Goal: Information Seeking & Learning: Learn about a topic

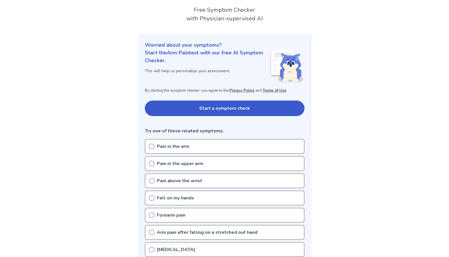
scroll to position [57, 0]
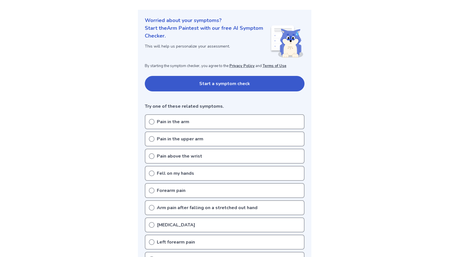
click at [152, 137] on icon at bounding box center [152, 139] width 6 height 6
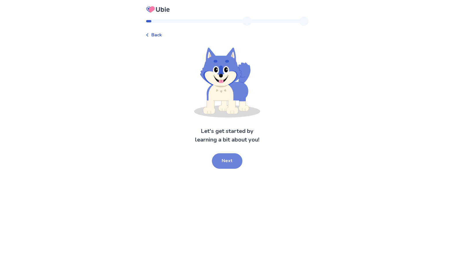
click at [232, 161] on button "Next" at bounding box center [227, 161] width 30 height 15
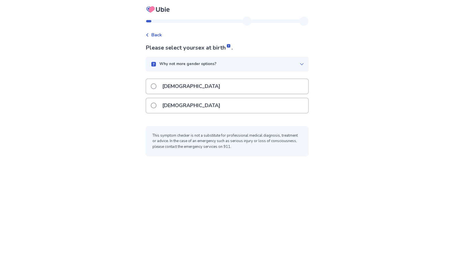
click at [228, 104] on div "[DEMOGRAPHIC_DATA]" at bounding box center [227, 105] width 162 height 15
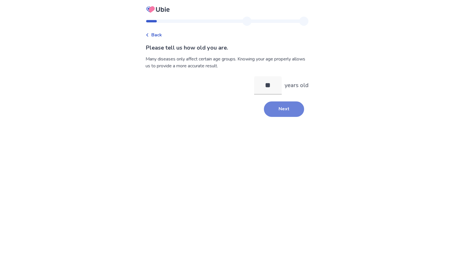
type input "**"
click at [275, 107] on button "Next" at bounding box center [284, 109] width 40 height 15
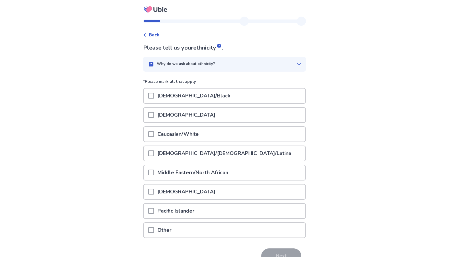
drag, startPoint x: 155, startPoint y: 134, endPoint x: 223, endPoint y: 135, distance: 68.3
click at [154, 134] on span at bounding box center [151, 134] width 6 height 6
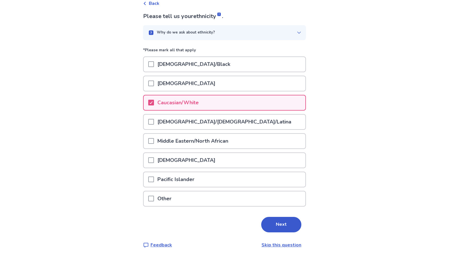
scroll to position [32, 0]
click at [283, 222] on button "Next" at bounding box center [281, 224] width 40 height 15
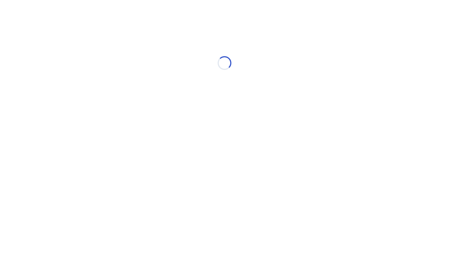
scroll to position [0, 0]
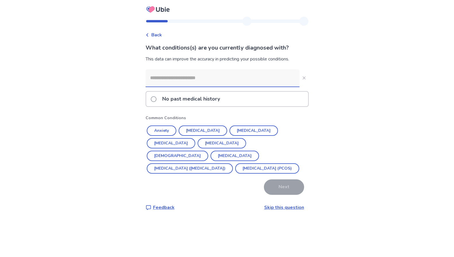
click at [217, 81] on input at bounding box center [223, 77] width 154 height 17
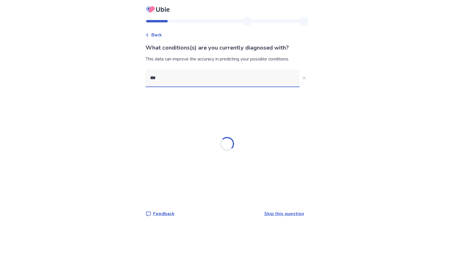
type input "****"
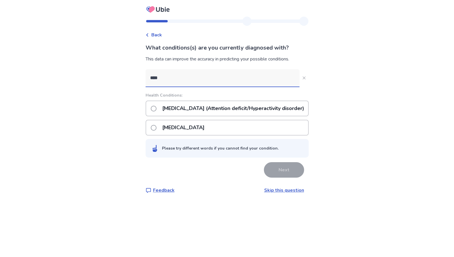
click at [222, 109] on p "[MEDICAL_DATA] (Attention deficit/Hyperactivity disorder)" at bounding box center [233, 108] width 149 height 15
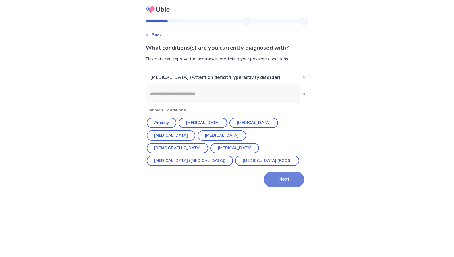
click at [288, 176] on button "Next" at bounding box center [284, 179] width 40 height 15
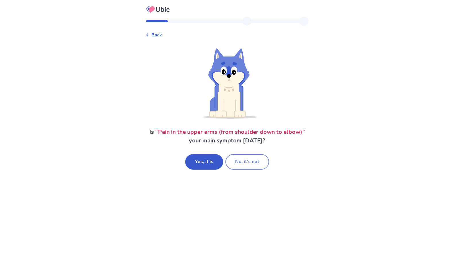
click at [256, 161] on button "No, it's not" at bounding box center [247, 161] width 44 height 15
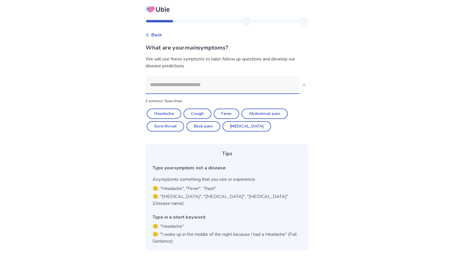
click at [188, 89] on input at bounding box center [223, 84] width 154 height 17
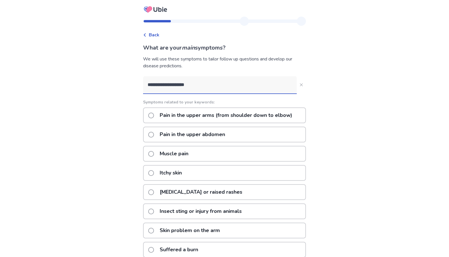
type input "**********"
click at [154, 115] on span at bounding box center [151, 116] width 6 height 6
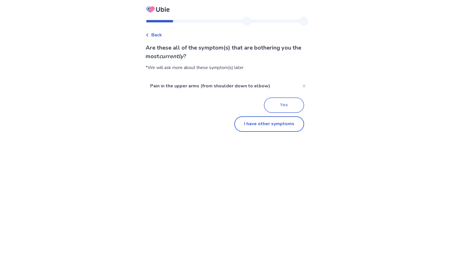
click at [290, 107] on button "Yes" at bounding box center [284, 105] width 40 height 15
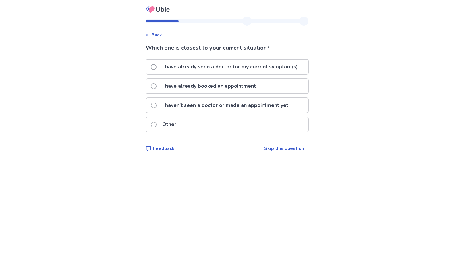
click at [156, 87] on span at bounding box center [154, 87] width 6 height 6
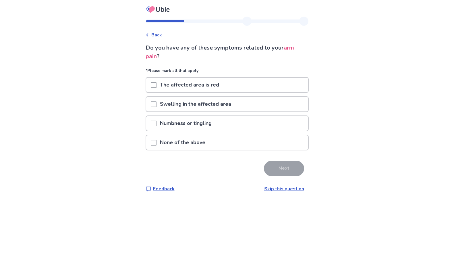
click at [155, 142] on span at bounding box center [154, 143] width 6 height 6
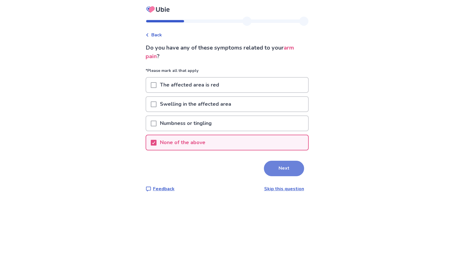
click at [293, 169] on button "Next" at bounding box center [284, 168] width 40 height 15
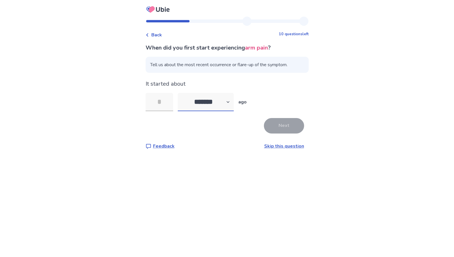
click at [234, 101] on select "******* ****** ******* ******** *******" at bounding box center [206, 102] width 56 height 18
select select "*"
click at [181, 93] on select "******* ****** ******* ******** *******" at bounding box center [206, 102] width 56 height 18
click at [165, 100] on input "tel" at bounding box center [160, 102] width 28 height 18
type input "*"
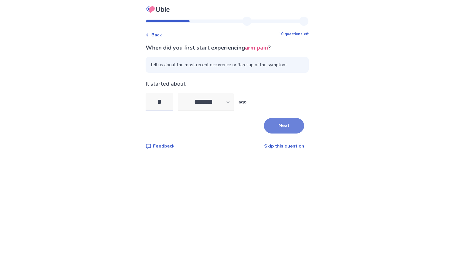
type input "*"
click at [292, 124] on button "Next" at bounding box center [284, 125] width 40 height 15
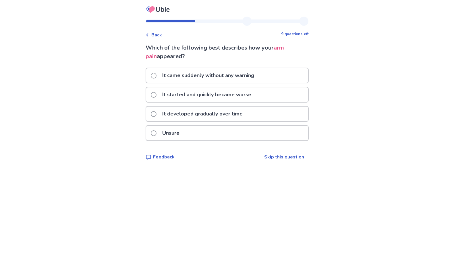
click at [156, 95] on span at bounding box center [154, 95] width 6 height 6
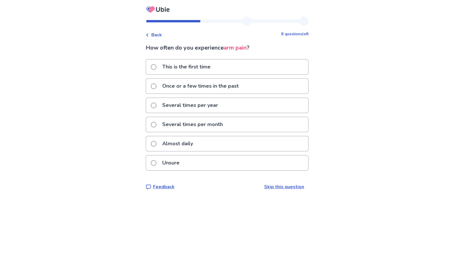
click at [155, 142] on span at bounding box center [154, 144] width 6 height 6
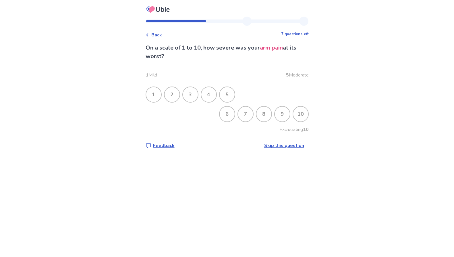
click at [240, 114] on div "7" at bounding box center [245, 114] width 15 height 15
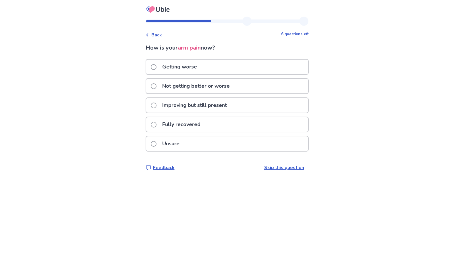
click at [154, 86] on span at bounding box center [154, 87] width 6 height 6
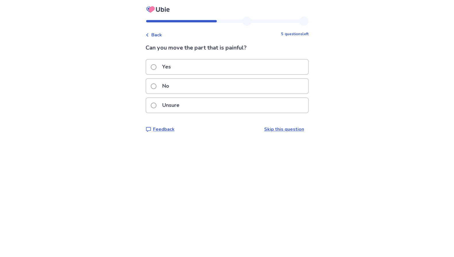
click at [155, 68] on span at bounding box center [154, 67] width 6 height 6
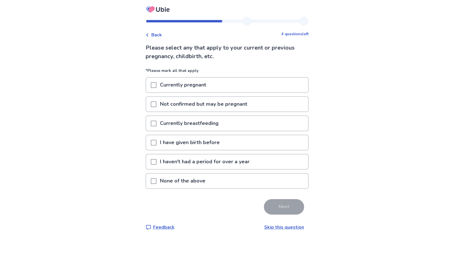
click at [156, 143] on span at bounding box center [154, 143] width 6 height 6
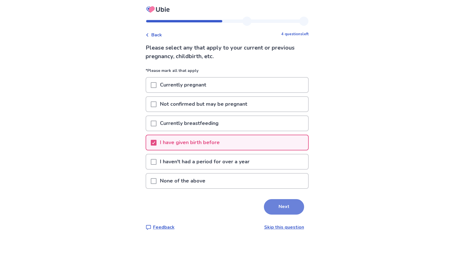
click at [286, 208] on button "Next" at bounding box center [284, 206] width 40 height 15
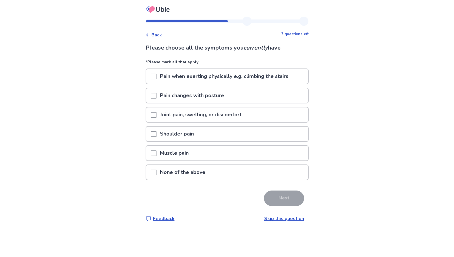
click at [156, 133] on span at bounding box center [154, 134] width 6 height 6
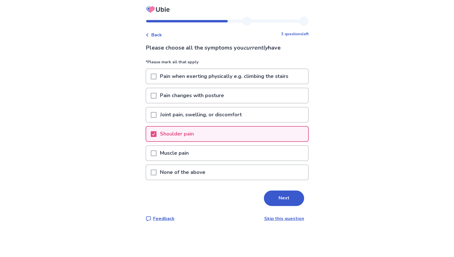
click at [156, 153] on span at bounding box center [154, 154] width 6 height 6
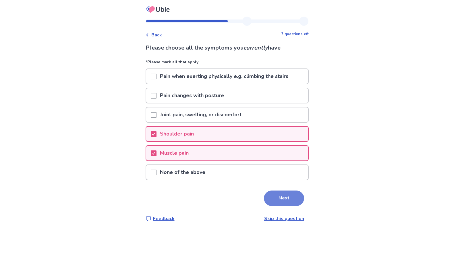
click at [287, 199] on button "Next" at bounding box center [284, 198] width 40 height 15
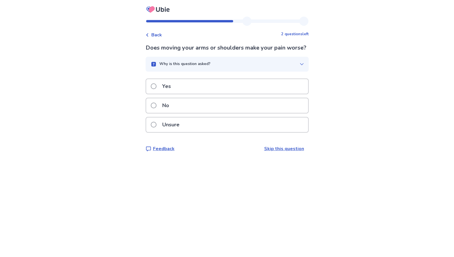
click at [156, 89] on span at bounding box center [154, 87] width 6 height 6
click at [299, 63] on icon "button" at bounding box center [301, 64] width 5 height 5
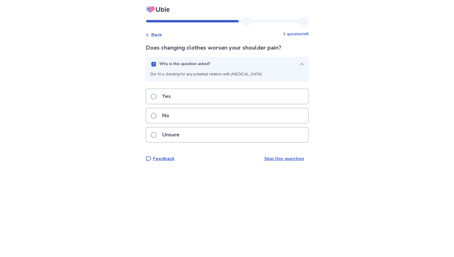
click at [166, 134] on p "Unsure" at bounding box center [171, 135] width 24 height 15
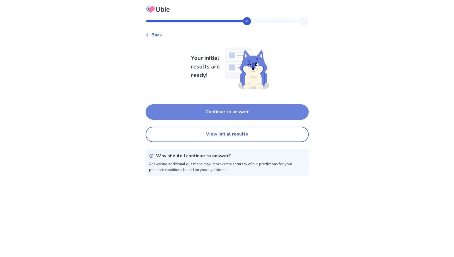
click at [247, 112] on button "Continue to answer" at bounding box center [227, 111] width 163 height 15
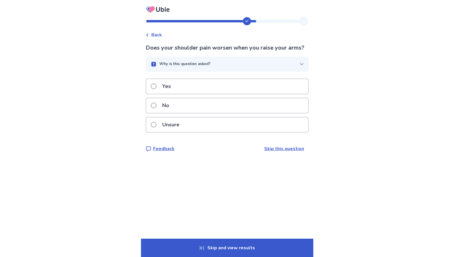
click at [195, 94] on div "Yes" at bounding box center [227, 86] width 162 height 15
click at [216, 123] on div "Unsure" at bounding box center [227, 125] width 162 height 15
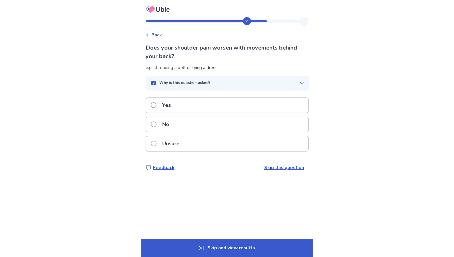
click at [219, 106] on div "Yes" at bounding box center [227, 105] width 162 height 15
click at [223, 104] on div "Yes" at bounding box center [227, 105] width 162 height 15
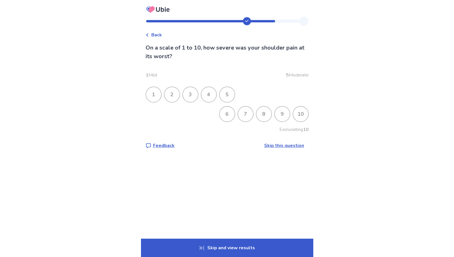
click at [241, 115] on div "7" at bounding box center [245, 114] width 15 height 15
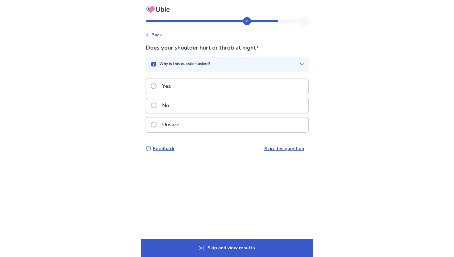
click at [213, 108] on div "No" at bounding box center [227, 105] width 162 height 15
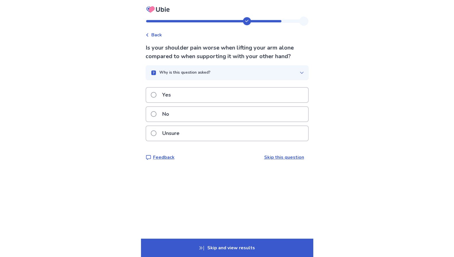
click at [157, 109] on label "No" at bounding box center [162, 114] width 22 height 15
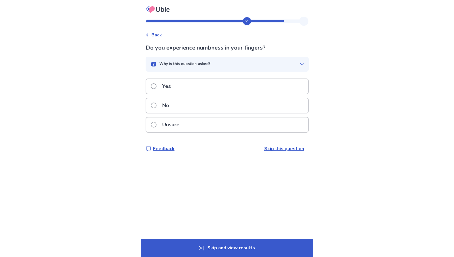
click at [190, 104] on div "No" at bounding box center [227, 105] width 162 height 15
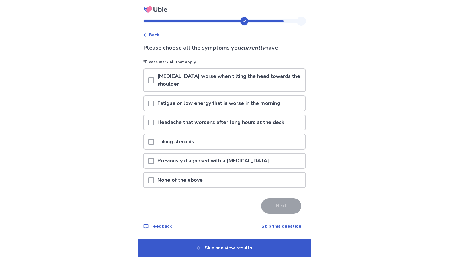
click at [174, 180] on p "None of the above" at bounding box center [180, 180] width 52 height 15
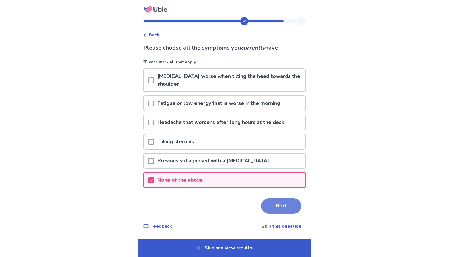
click at [279, 205] on button "Next" at bounding box center [281, 206] width 40 height 15
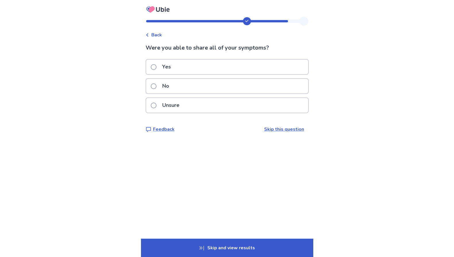
click at [156, 67] on span at bounding box center [154, 67] width 6 height 6
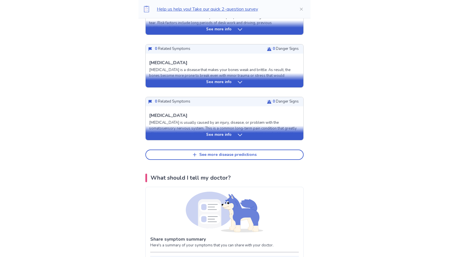
scroll to position [258, 0]
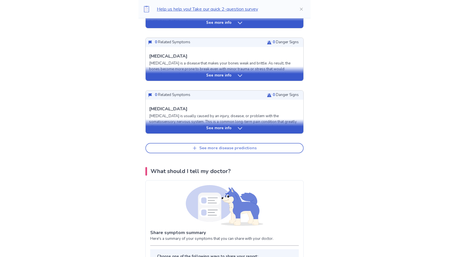
click at [257, 143] on button "See more disease predictions" at bounding box center [225, 148] width 158 height 10
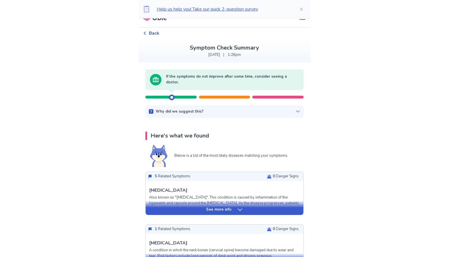
scroll to position [0, 0]
